Goal: Task Accomplishment & Management: Complete application form

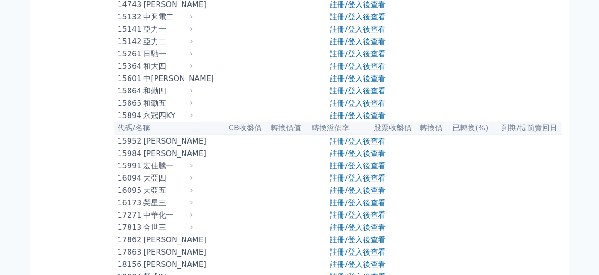
scroll to position [284, 0]
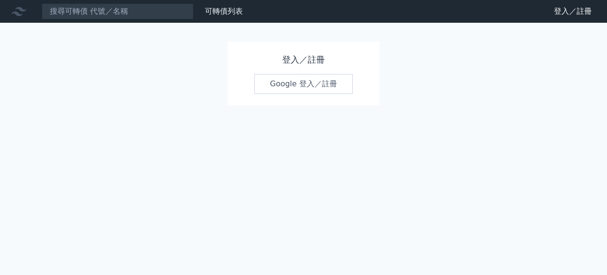
click at [321, 86] on link "Google 登入／註冊" at bounding box center [303, 84] width 99 height 20
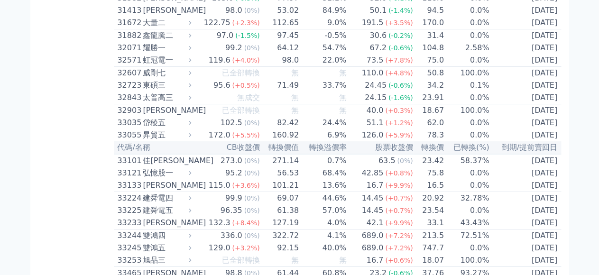
scroll to position [1611, 0]
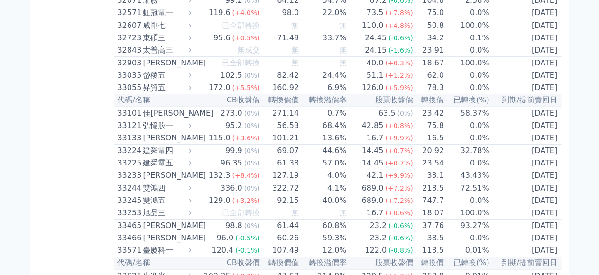
click at [143, 206] on div "雙鴻五" at bounding box center [166, 200] width 46 height 11
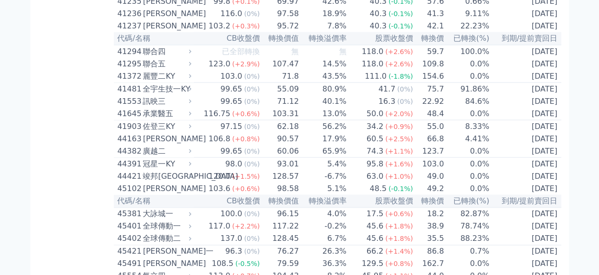
scroll to position [2559, 0]
